Goal: Task Accomplishment & Management: Use online tool/utility

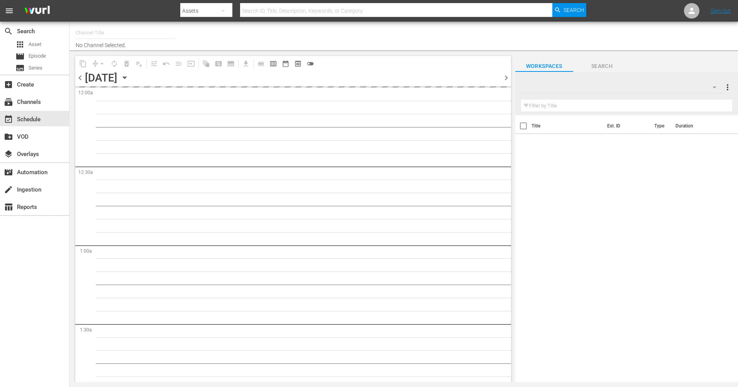
click at [126, 77] on icon "button" at bounding box center [124, 78] width 3 height 2
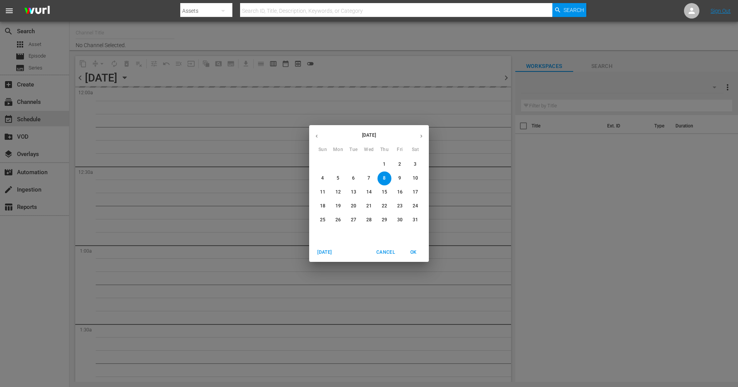
type input "The Film Detective (1847)"
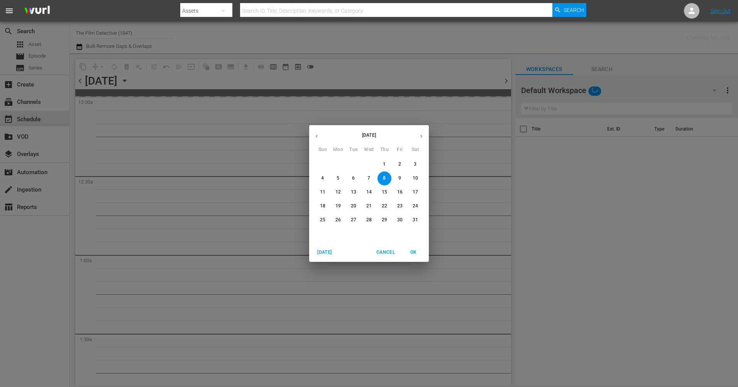
click at [420, 137] on icon "button" at bounding box center [422, 136] width 6 height 6
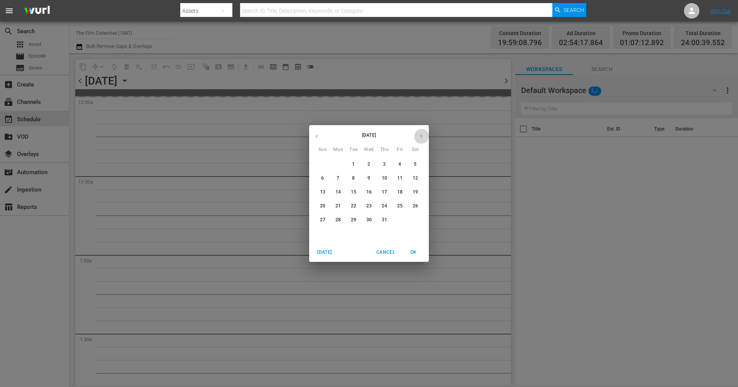
click at [420, 137] on icon "button" at bounding box center [422, 136] width 6 height 6
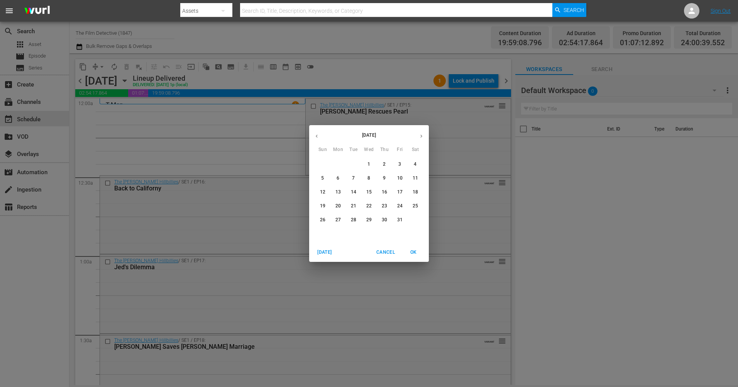
click at [385, 165] on p "2" at bounding box center [384, 164] width 3 height 7
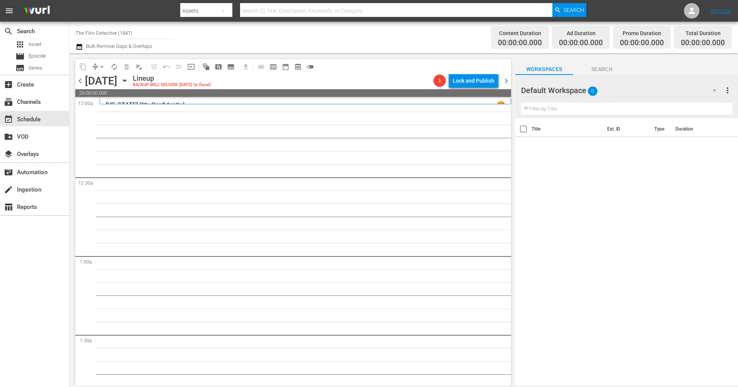
click at [505, 80] on span "chevron_right" at bounding box center [507, 81] width 10 height 10
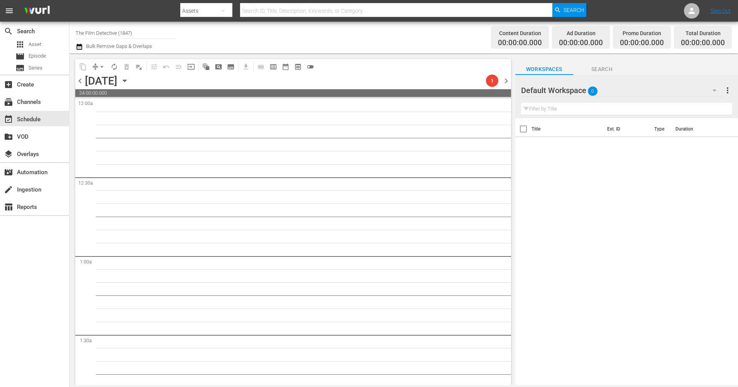
click at [505, 80] on span "chevron_right" at bounding box center [507, 81] width 10 height 10
click at [504, 85] on span "chevron_right" at bounding box center [507, 81] width 10 height 10
click at [507, 79] on span "chevron_right" at bounding box center [507, 81] width 10 height 10
click at [78, 80] on span "chevron_left" at bounding box center [80, 81] width 10 height 10
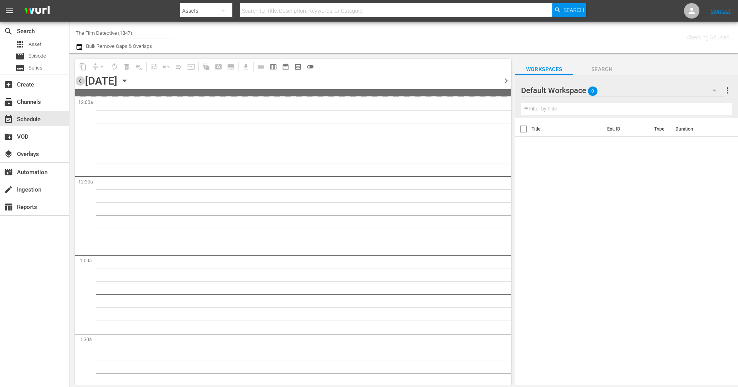
click at [78, 80] on span "chevron_left" at bounding box center [80, 81] width 10 height 10
click at [78, 79] on span "chevron_left" at bounding box center [80, 81] width 10 height 10
